Goal: Task Accomplishment & Management: Manage account settings

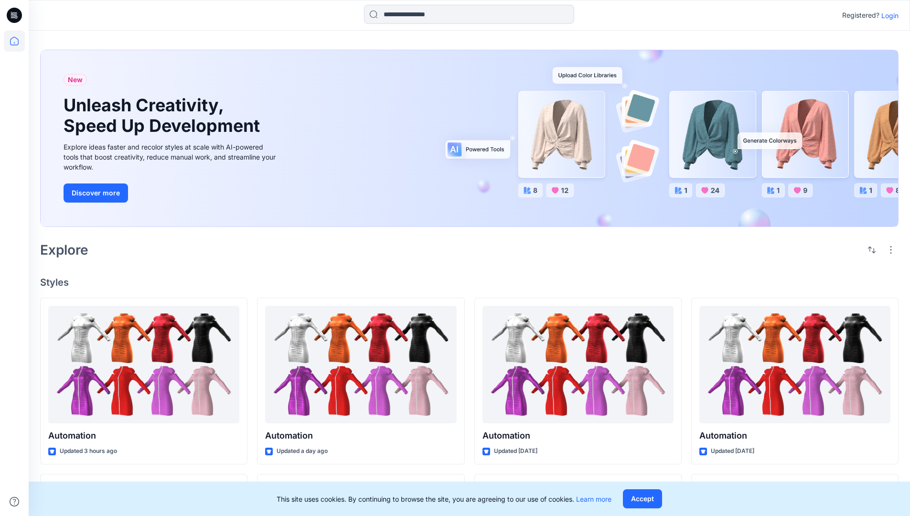
click at [887, 15] on p "Login" at bounding box center [889, 16] width 17 height 10
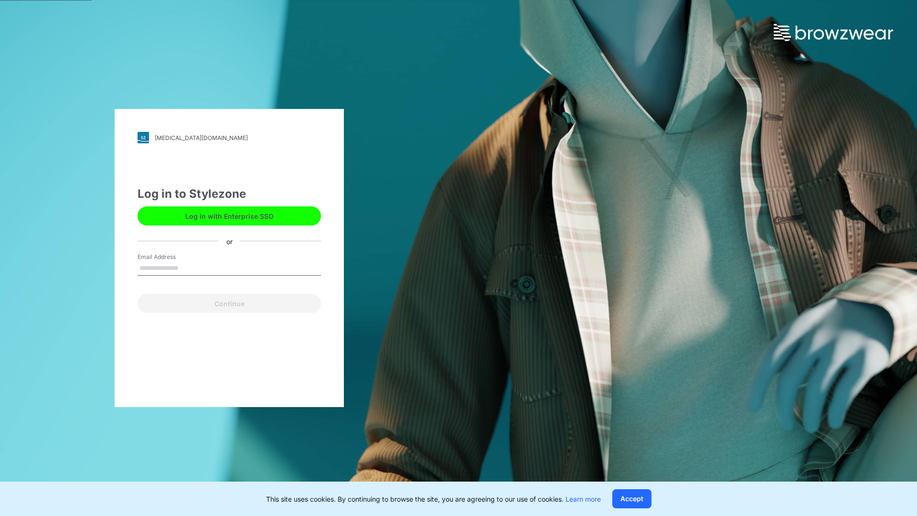
click at [189, 267] on input "Email Address" at bounding box center [229, 268] width 183 height 14
type input "**********"
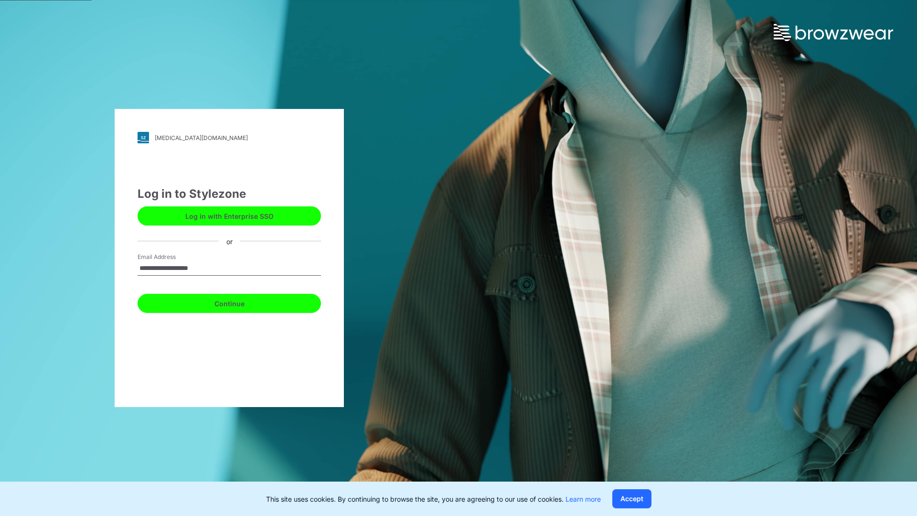
click at [240, 302] on button "Continue" at bounding box center [229, 303] width 183 height 19
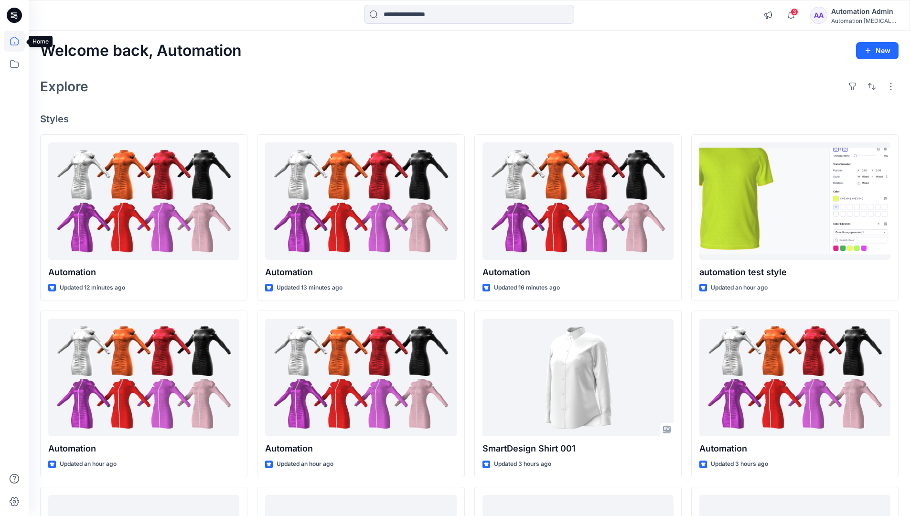
click at [18, 41] on icon at bounding box center [14, 41] width 9 height 9
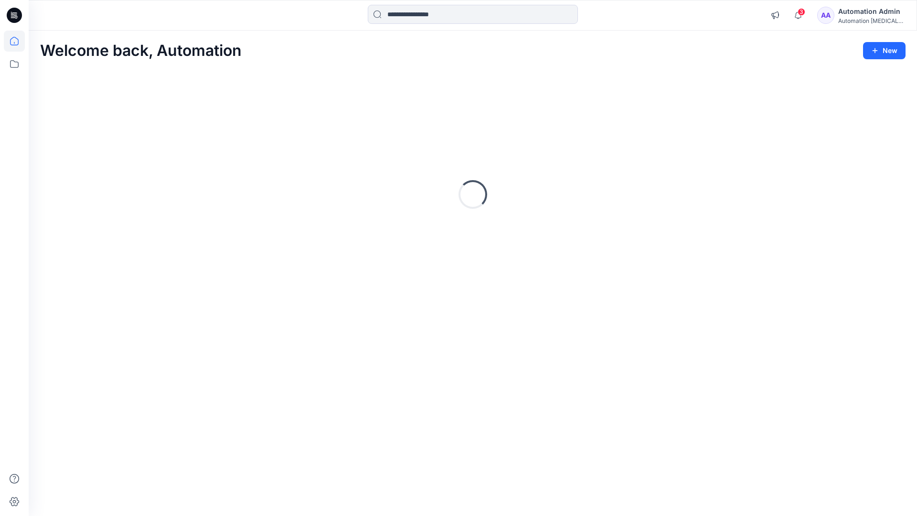
click at [873, 11] on div "Automation Admin" at bounding box center [871, 11] width 67 height 11
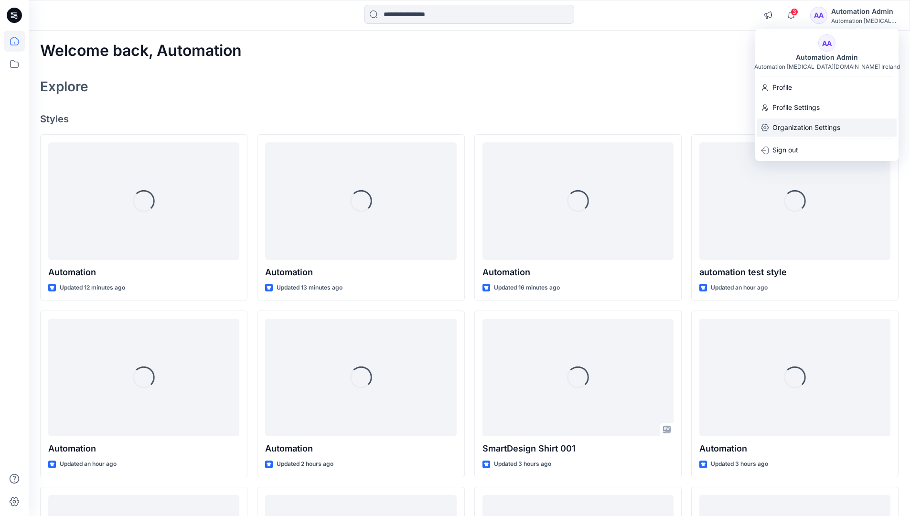
click at [817, 127] on p "Organization Settings" at bounding box center [806, 127] width 68 height 18
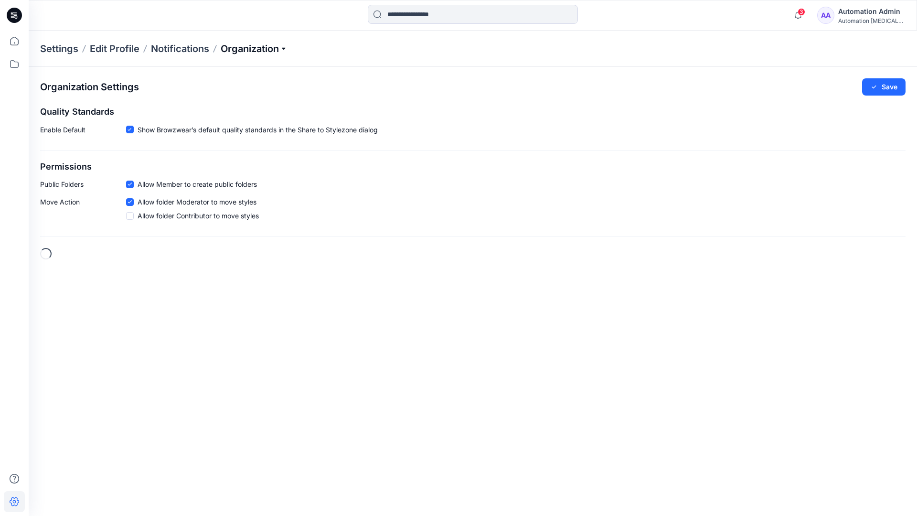
click at [286, 47] on p "Organization" at bounding box center [254, 48] width 67 height 13
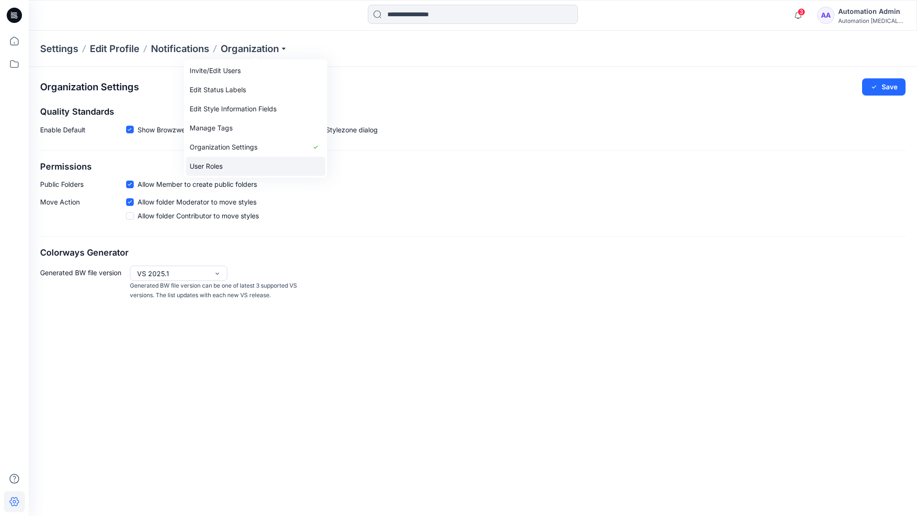
click at [226, 165] on link "User Roles" at bounding box center [255, 166] width 139 height 19
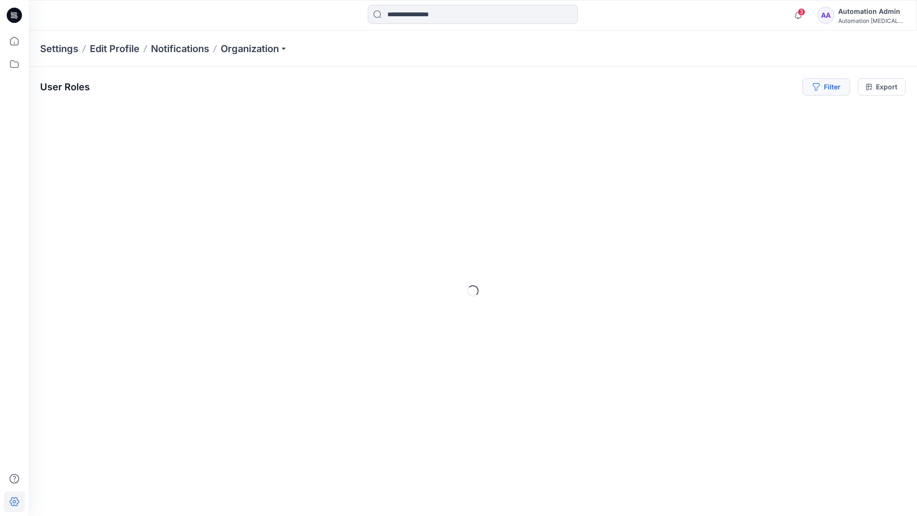
click at [830, 90] on button "Filter" at bounding box center [826, 86] width 48 height 17
click at [767, 111] on div at bounding box center [791, 112] width 98 height 12
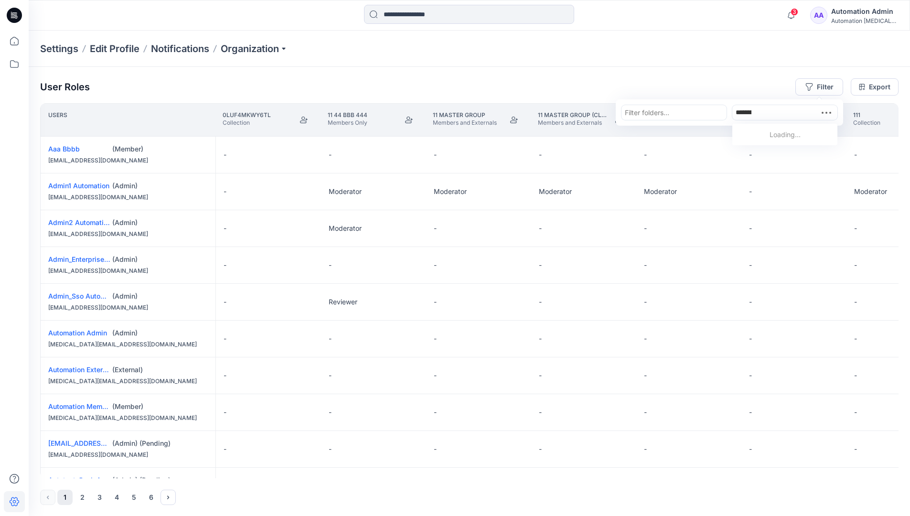
type input "**********"
click at [769, 133] on p "Automation Member" at bounding box center [786, 136] width 64 height 12
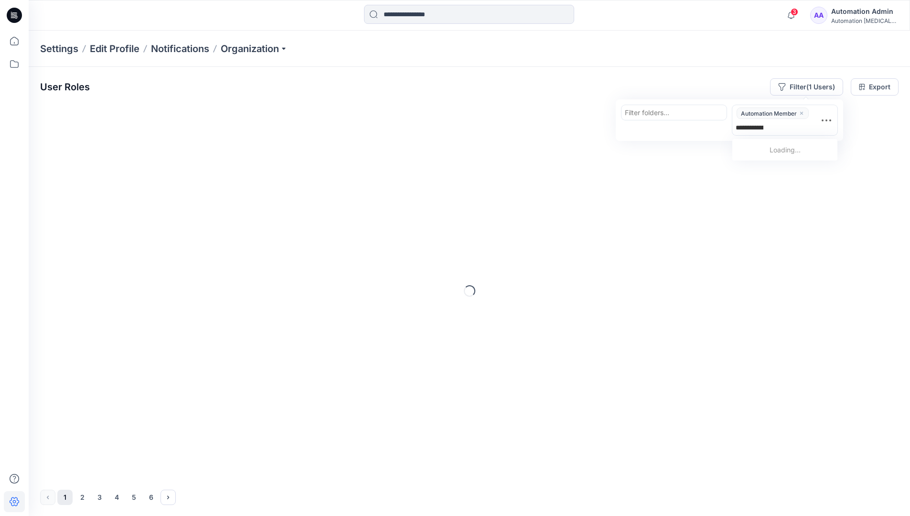
type input "**********"
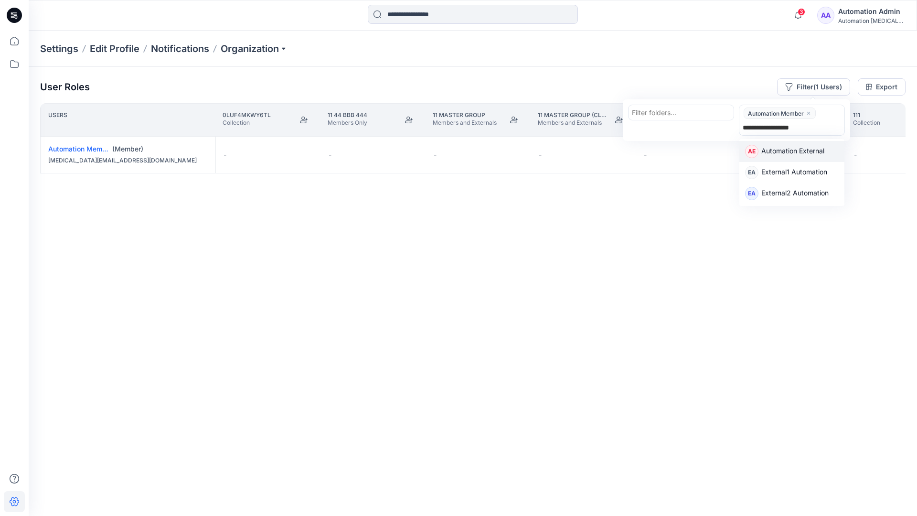
click at [820, 151] on p "Automation External" at bounding box center [792, 152] width 63 height 12
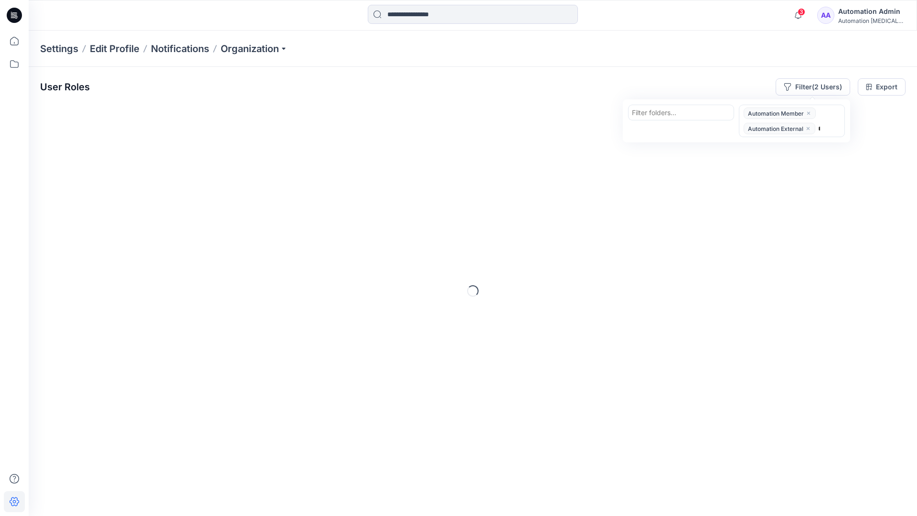
type input "*****"
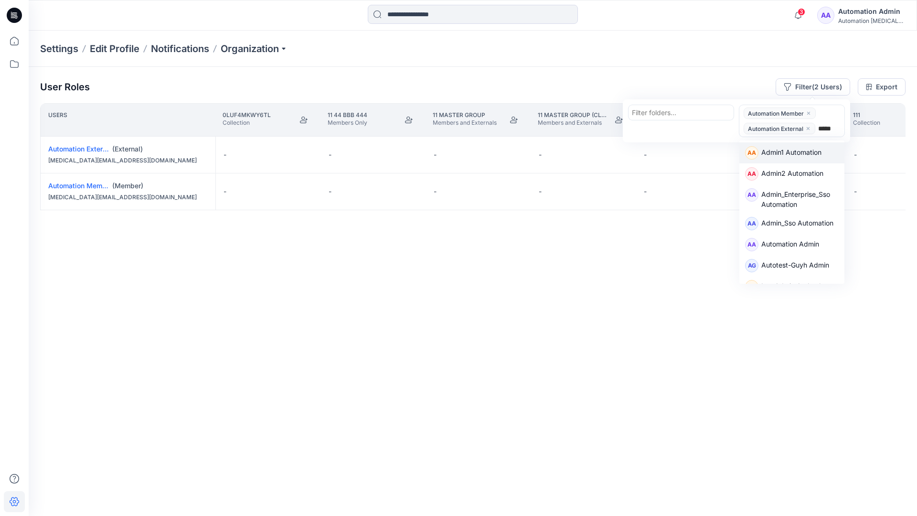
click at [820, 143] on div "AA Admin1 Automation" at bounding box center [791, 152] width 105 height 21
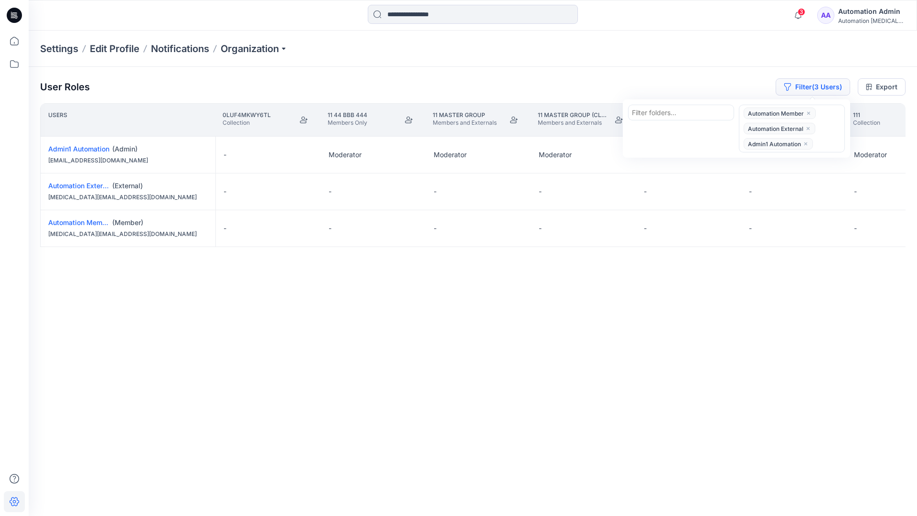
click at [799, 82] on button "Filter (3 Users)" at bounding box center [812, 86] width 74 height 17
click at [812, 89] on button "Filter (3 Users)" at bounding box center [812, 86] width 74 height 17
click at [808, 126] on icon "close" at bounding box center [808, 129] width 6 height 6
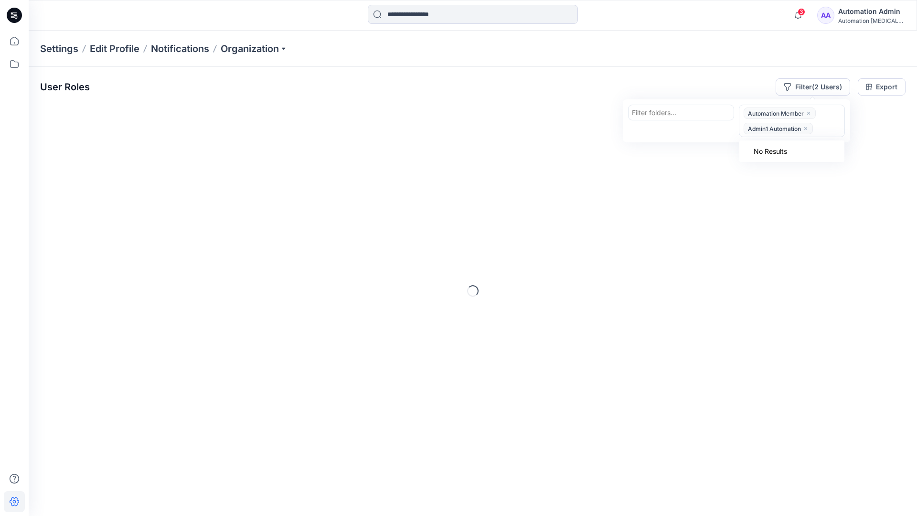
click at [806, 127] on icon "close" at bounding box center [806, 129] width 6 height 6
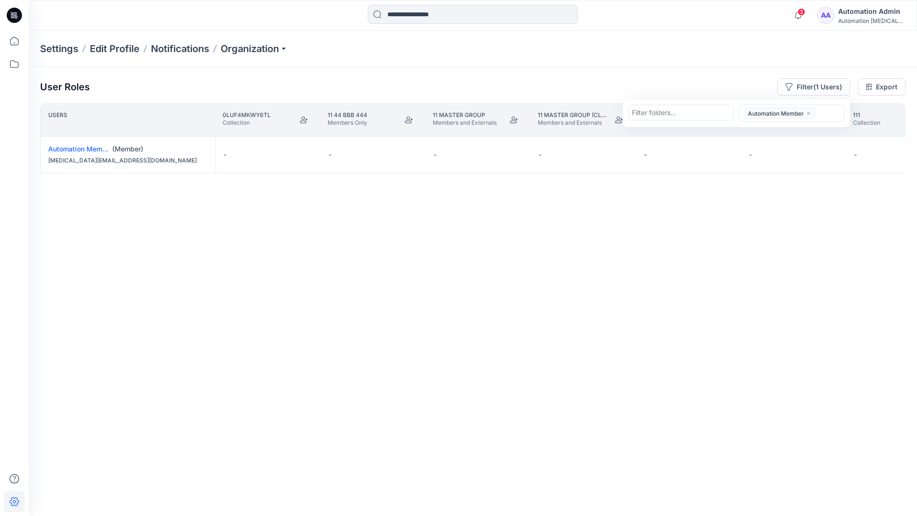
click at [808, 111] on icon "close" at bounding box center [809, 113] width 6 height 6
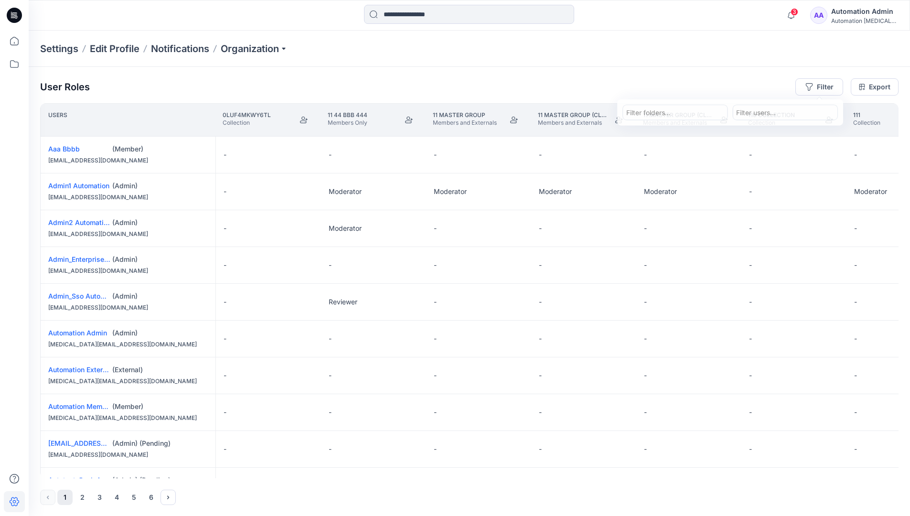
click at [684, 76] on div "User Roles Filter Filter folders... Filter users... Export Users 0LUf4mKwY6TL C…" at bounding box center [469, 291] width 881 height 449
click at [872, 12] on div "Automation Admin" at bounding box center [864, 11] width 67 height 11
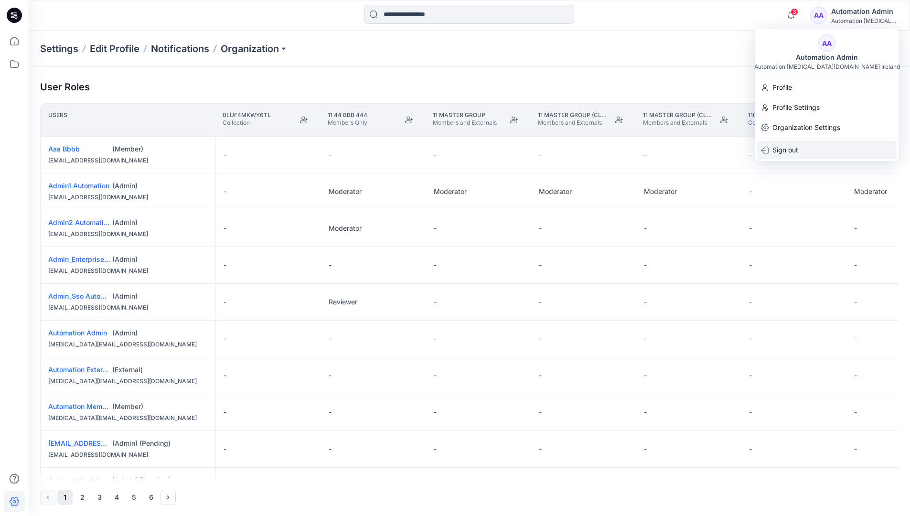
click at [816, 146] on div "Sign out" at bounding box center [826, 150] width 139 height 18
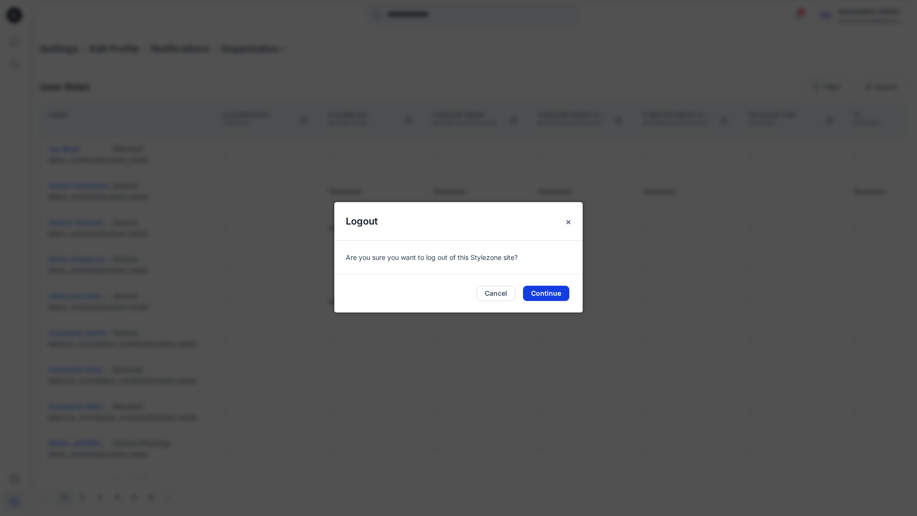
click at [544, 290] on button "Continue" at bounding box center [546, 293] width 46 height 15
